Goal: Task Accomplishment & Management: Manage account settings

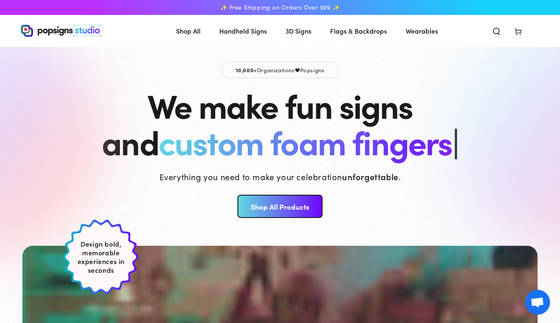
click at [519, 31] on icon at bounding box center [518, 31] width 8 height 8
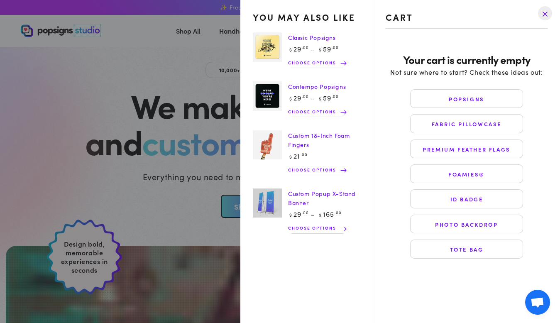
click at [544, 12] on drawer-close-button at bounding box center [545, 13] width 22 height 18
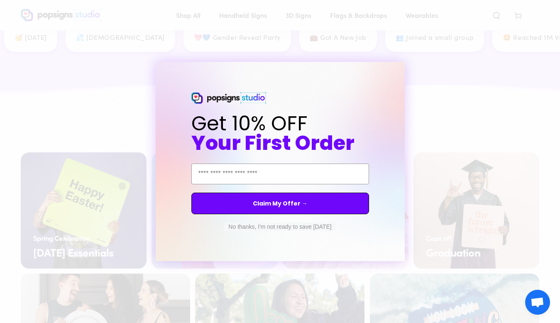
scroll to position [1542, 0]
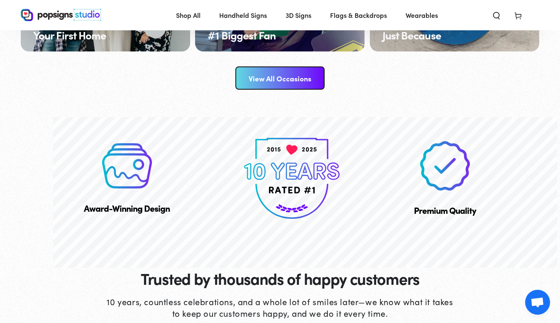
click at [432, 101] on div "Close dialog Get 10% OFF Your First Order Email Address Claim My Offer → No tha…" at bounding box center [280, 161] width 560 height 323
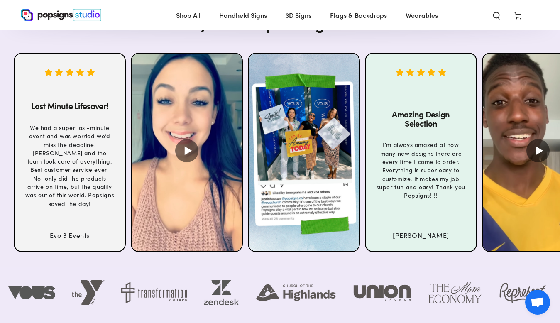
scroll to position [3342, 0]
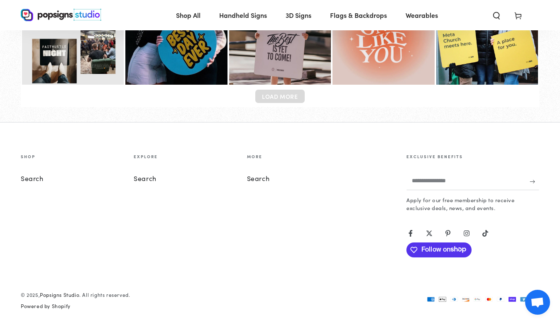
click at [49, 13] on img at bounding box center [61, 15] width 81 height 12
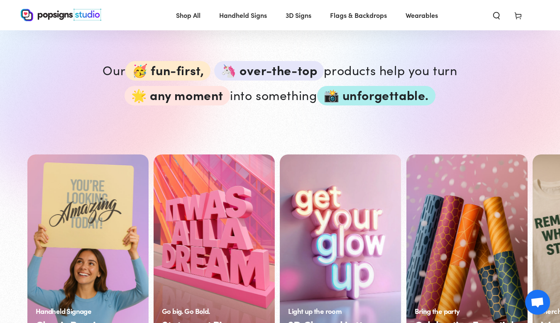
scroll to position [503, 0]
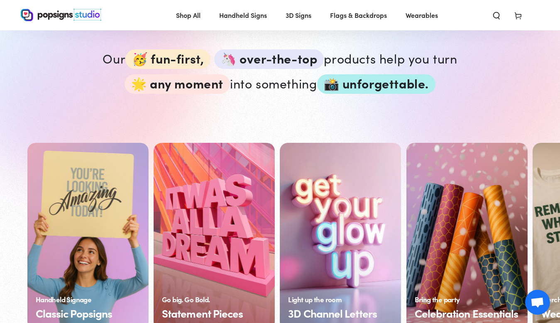
click at [536, 303] on span "Open chat" at bounding box center [538, 303] width 14 height 12
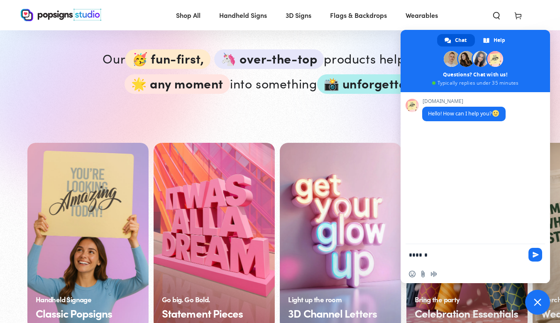
type textarea "*******"
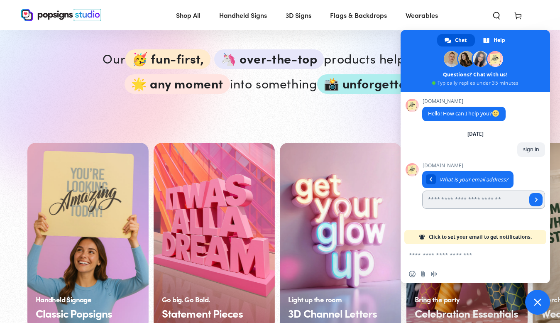
paste input "**********"
type input "**********"
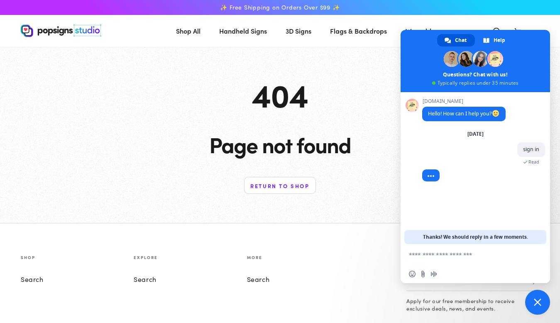
click at [543, 303] on span "Close chat" at bounding box center [537, 302] width 25 height 25
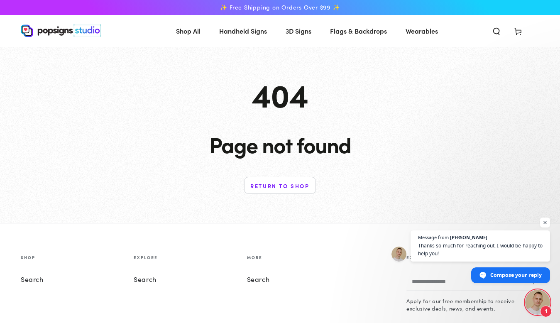
click at [543, 303] on span "Open chat" at bounding box center [537, 302] width 25 height 25
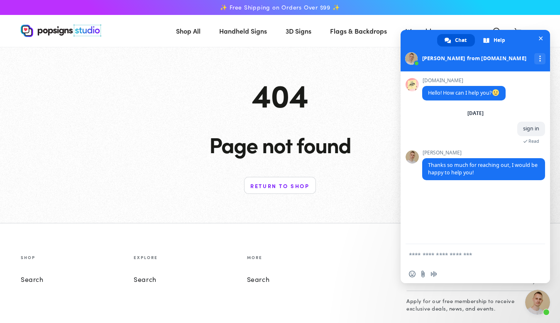
click at [442, 257] on textarea "Compose your message..." at bounding box center [466, 254] width 115 height 7
type textarea "**********"
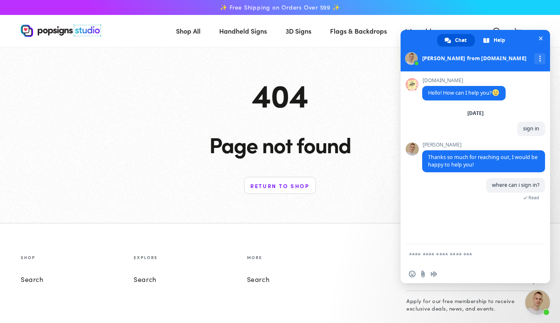
click at [437, 255] on textarea "Compose your message..." at bounding box center [466, 254] width 115 height 7
type textarea "**********"
click at [463, 254] on textarea "Compose your message..." at bounding box center [466, 254] width 115 height 7
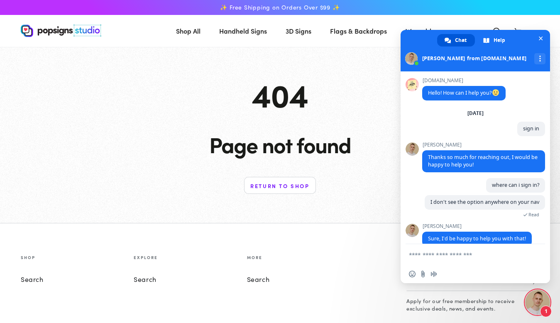
scroll to position [13, 0]
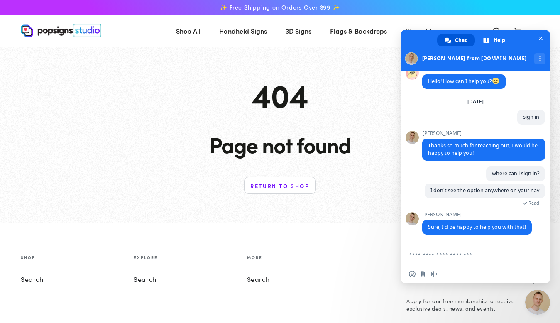
click at [475, 258] on textarea "Compose your message..." at bounding box center [466, 254] width 115 height 7
click at [464, 258] on textarea "Compose your message..." at bounding box center [466, 254] width 115 height 7
type textarea "**********"
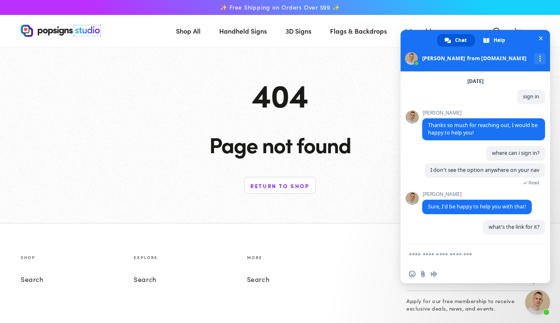
scroll to position [62, 0]
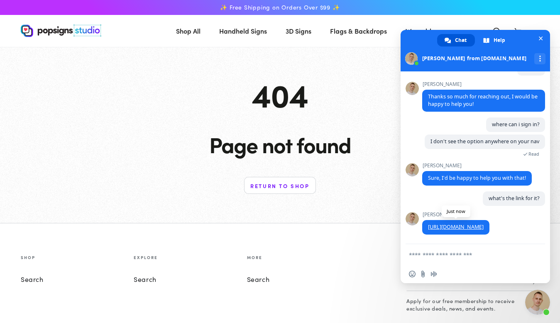
click at [484, 227] on link "[URL][DOMAIN_NAME]" at bounding box center [456, 226] width 56 height 7
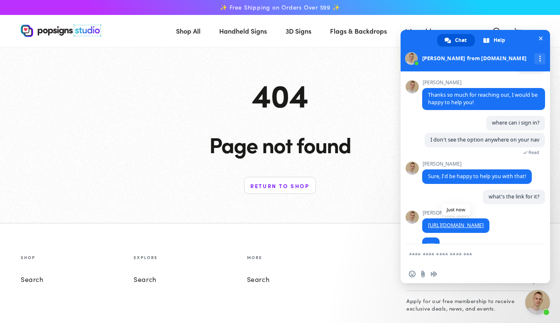
scroll to position [78, 0]
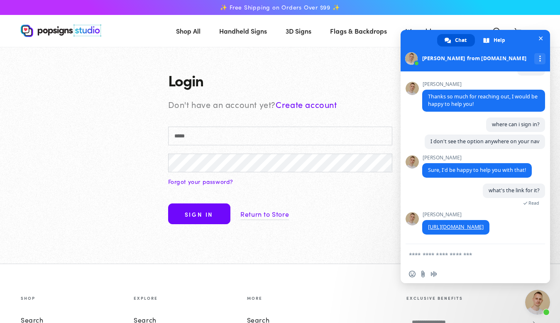
scroll to position [62, 0]
click at [540, 39] on span "Close chat" at bounding box center [541, 39] width 4 height 4
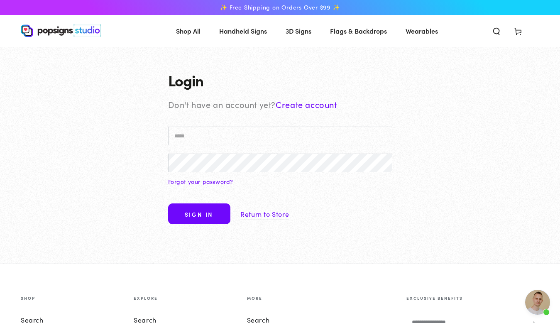
click at [214, 138] on input "Email" at bounding box center [280, 136] width 224 height 19
paste input "**********"
type input "**********"
click at [205, 216] on button "Sign in" at bounding box center [199, 213] width 62 height 21
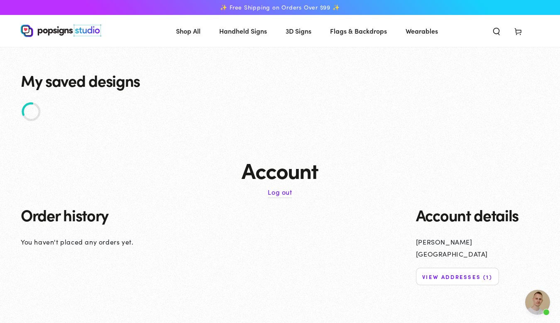
scroll to position [78, 0]
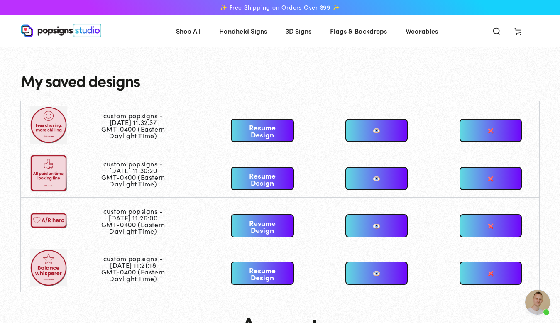
click at [296, 78] on h2 "My saved designs" at bounding box center [280, 80] width 519 height 17
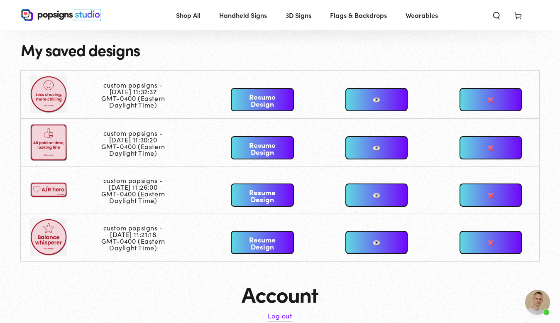
scroll to position [18, 0]
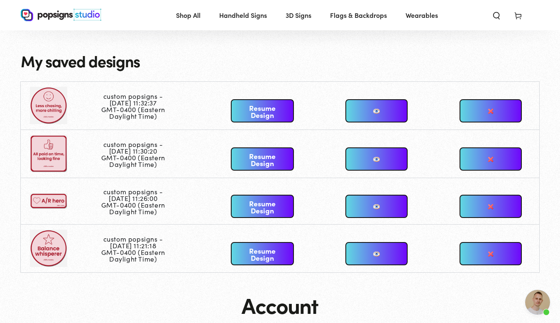
click at [49, 100] on td at bounding box center [61, 106] width 80 height 48
click at [378, 111] on link at bounding box center [376, 110] width 62 height 23
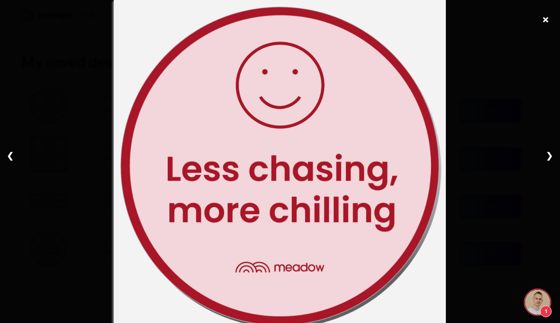
scroll to position [95, 0]
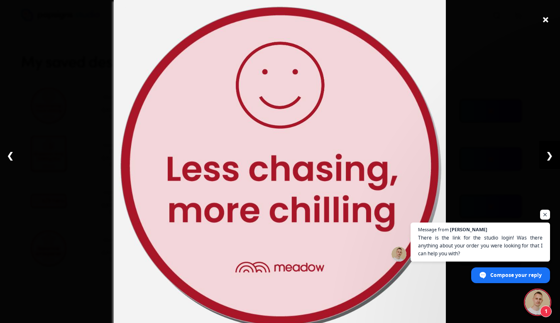
click at [552, 155] on link "❯" at bounding box center [549, 155] width 21 height 28
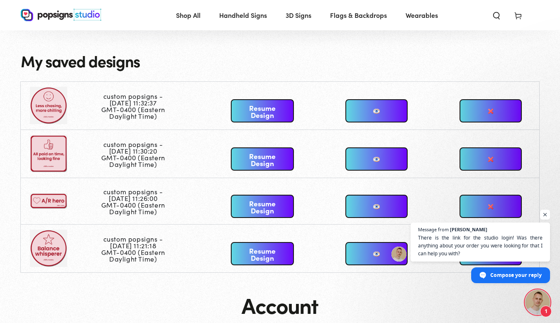
click at [49, 151] on td at bounding box center [61, 154] width 80 height 48
click at [377, 160] on link at bounding box center [376, 158] width 62 height 23
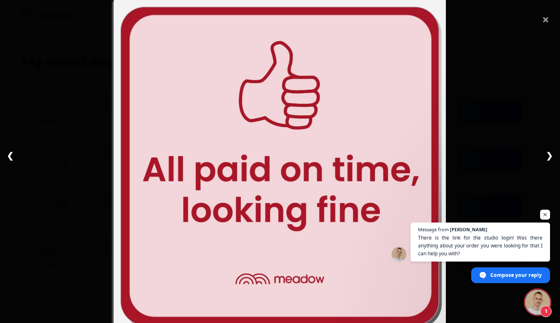
click at [545, 23] on span "×" at bounding box center [545, 17] width 7 height 26
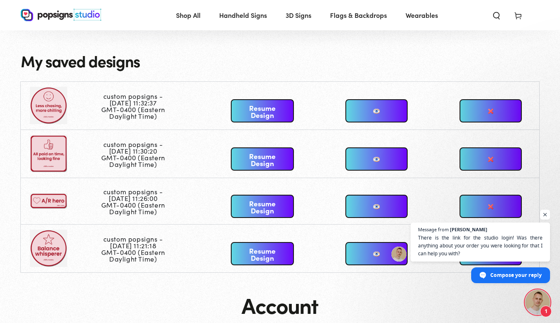
click at [382, 205] on link at bounding box center [376, 206] width 62 height 23
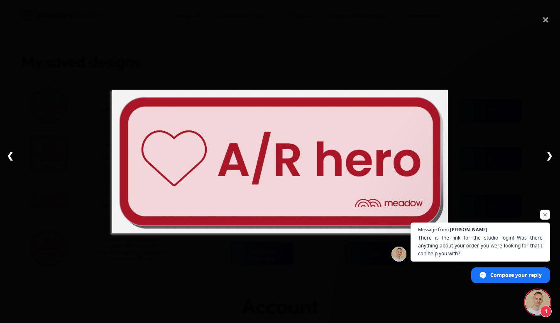
click at [546, 20] on span "×" at bounding box center [545, 17] width 7 height 26
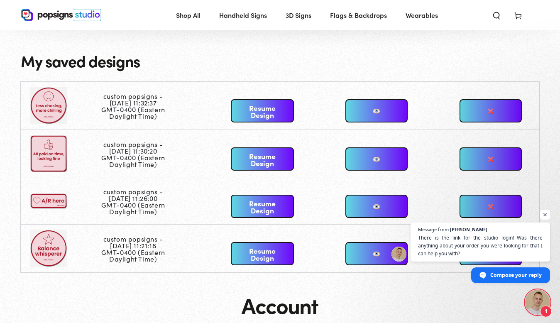
click at [374, 254] on link at bounding box center [376, 253] width 62 height 23
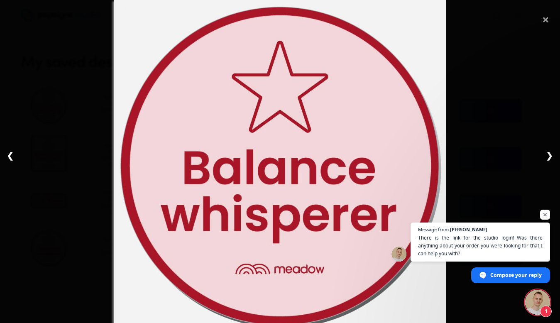
click at [547, 21] on span "×" at bounding box center [545, 17] width 7 height 26
